Goal: Task Accomplishment & Management: Use online tool/utility

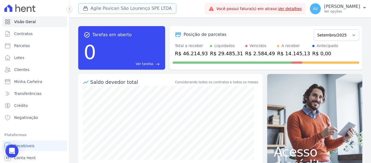
click at [101, 10] on button "Agile Pavican São Lourenço SPE LTDA" at bounding box center [127, 8] width 98 height 10
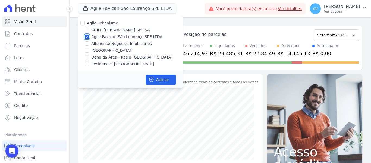
click at [86, 38] on input "Agile Pavican São Lourenço SPE LTDA" at bounding box center [87, 36] width 4 height 4
checkbox input "false"
drag, startPoint x: 85, startPoint y: 64, endPoint x: 96, endPoint y: 67, distance: 11.8
click at [85, 64] on input "Residencial [GEOGRAPHIC_DATA]" at bounding box center [87, 64] width 4 height 4
checkbox input "true"
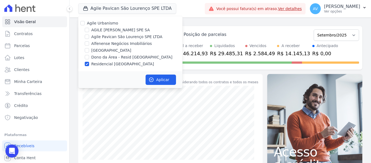
click at [159, 73] on div "Aplicar" at bounding box center [130, 79] width 104 height 17
click at [156, 80] on button "Aplicar" at bounding box center [160, 79] width 30 height 10
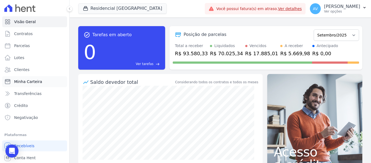
click at [30, 84] on span "Minha Carteira" at bounding box center [28, 81] width 28 height 5
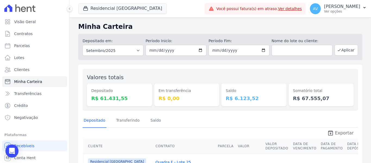
click at [338, 131] on span "Exportar" at bounding box center [344, 132] width 19 height 7
click at [90, 9] on div "button" at bounding box center [87, 8] width 8 height 5
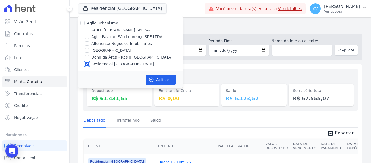
drag, startPoint x: 86, startPoint y: 63, endPoint x: 87, endPoint y: 60, distance: 3.0
click at [87, 61] on div at bounding box center [87, 63] width 4 height 5
click at [87, 54] on div "Agile Urbanismo AGILE [PERSON_NAME] SPE SA [GEOGRAPHIC_DATA] SPE LTDA Alfenense…" at bounding box center [130, 43] width 104 height 55
click at [87, 57] on input "Dono da Área - Resid [GEOGRAPHIC_DATA]" at bounding box center [87, 57] width 4 height 4
checkbox input "true"
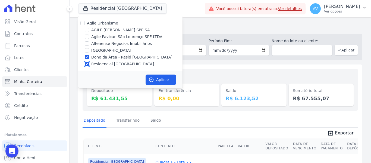
click at [88, 64] on input "Residencial [GEOGRAPHIC_DATA]" at bounding box center [87, 64] width 4 height 4
checkbox input "false"
click at [159, 77] on button "Aplicar" at bounding box center [160, 79] width 30 height 10
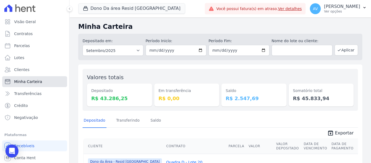
click at [37, 82] on span "Minha Carteira" at bounding box center [28, 81] width 28 height 5
click at [345, 133] on span "Exportar" at bounding box center [344, 132] width 19 height 7
